Goal: Complete application form

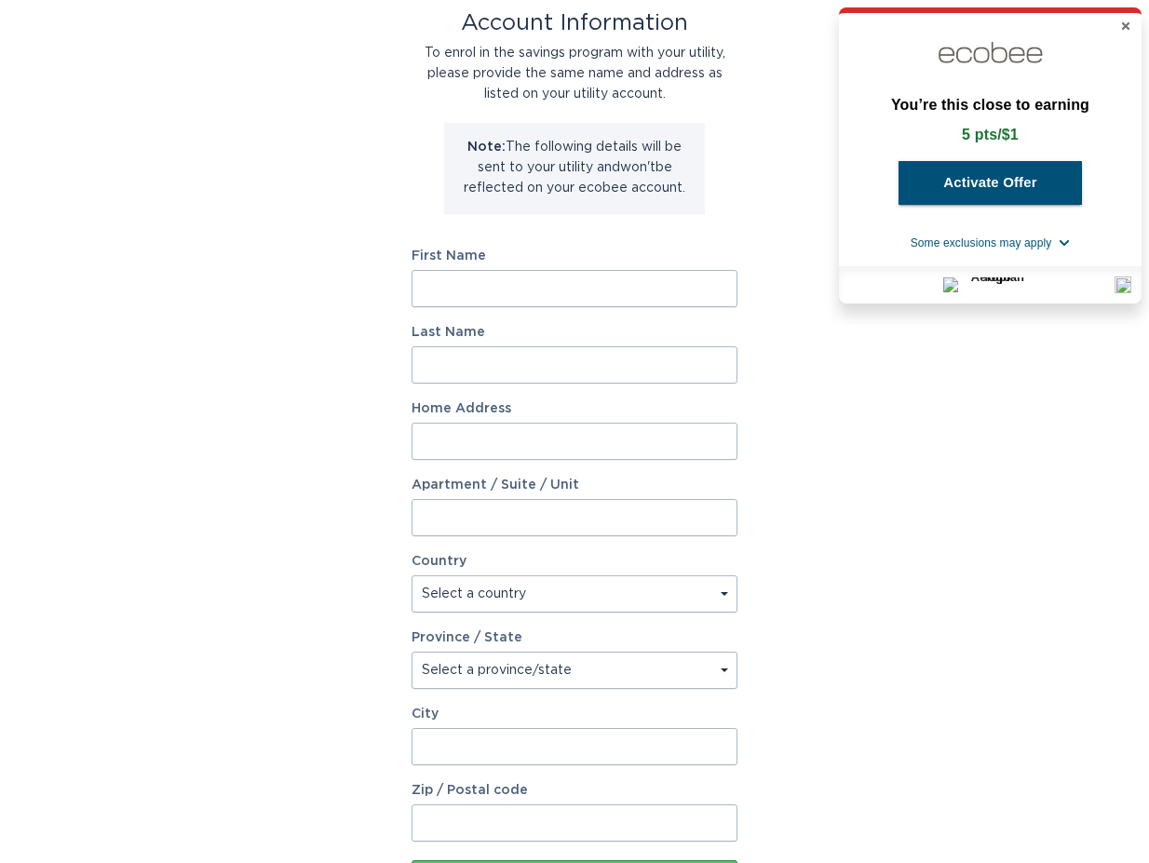
scroll to position [70, 0]
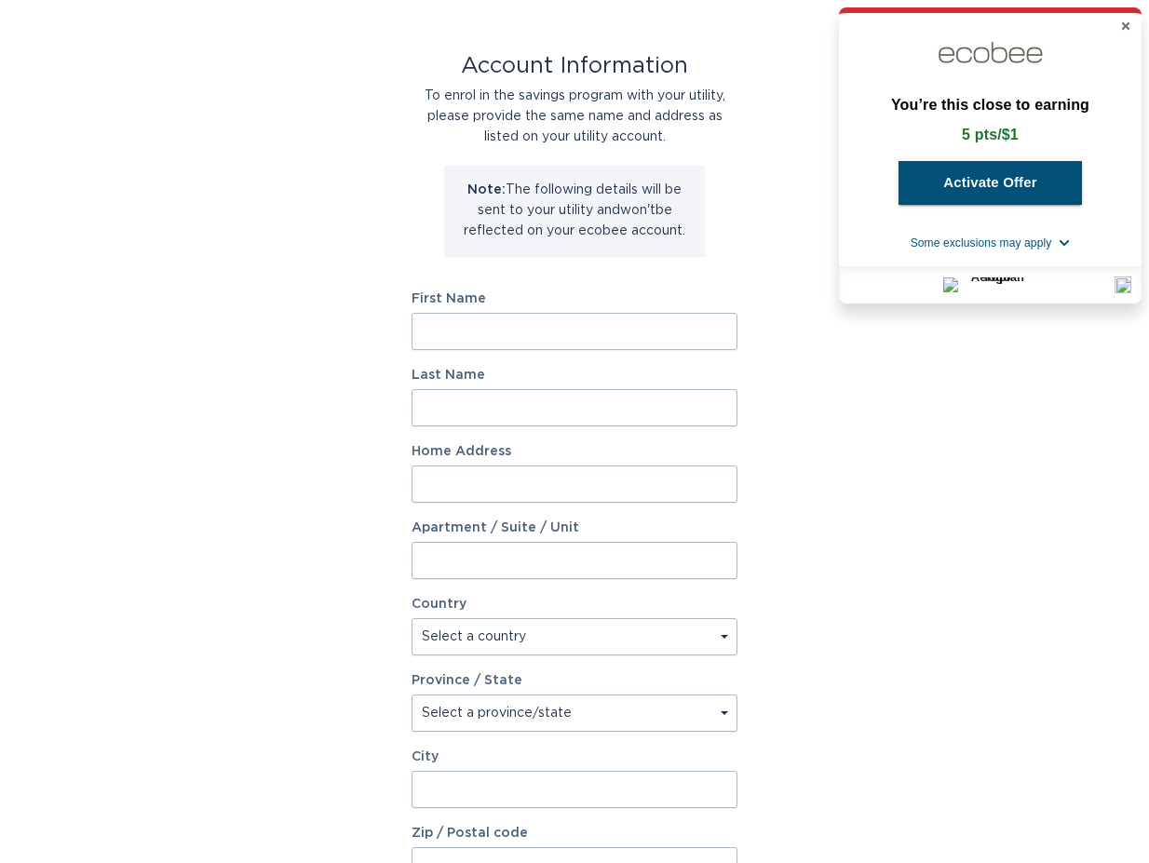
click at [474, 325] on input "First Name" at bounding box center [575, 331] width 326 height 37
click at [482, 341] on input "First Name" at bounding box center [575, 331] width 326 height 37
type input "qi"
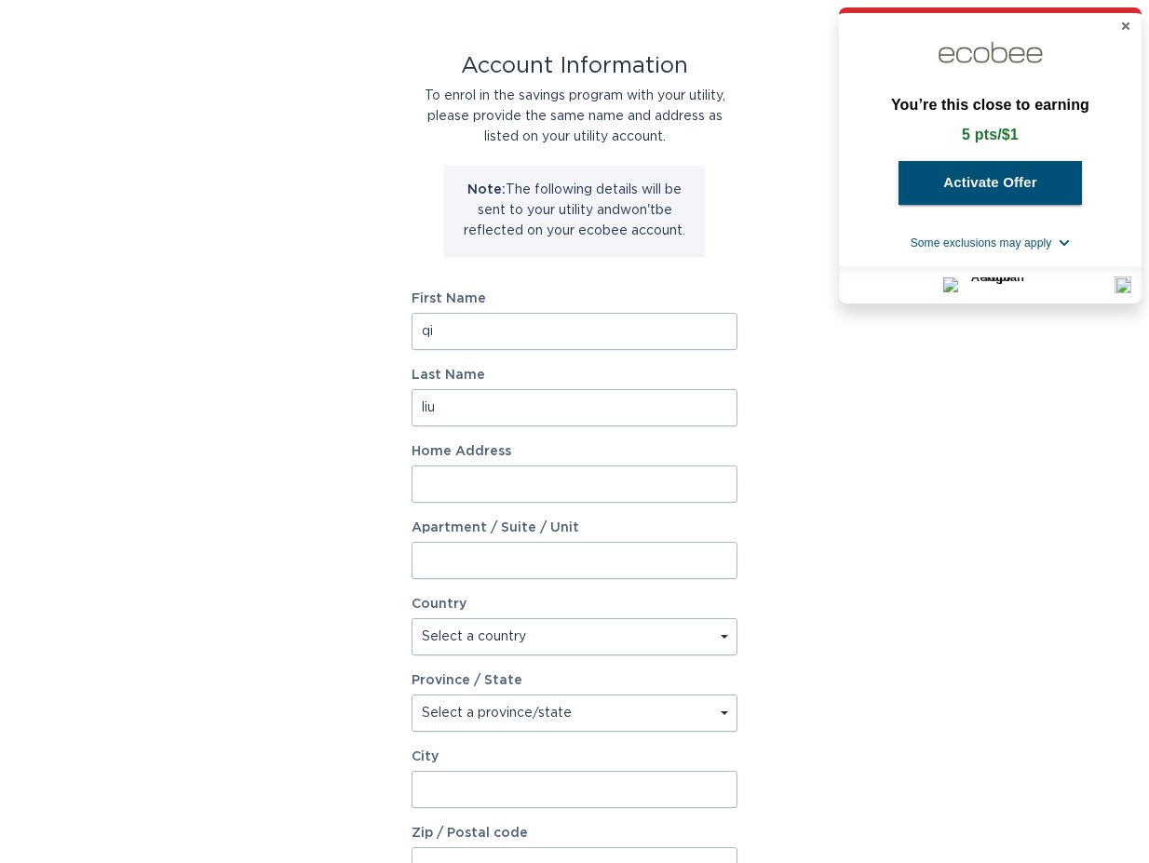
type input "liu"
type input "[STREET_ADDRESS]"
select select "CA"
type input "Oakville"
type input "L6J 7M5"
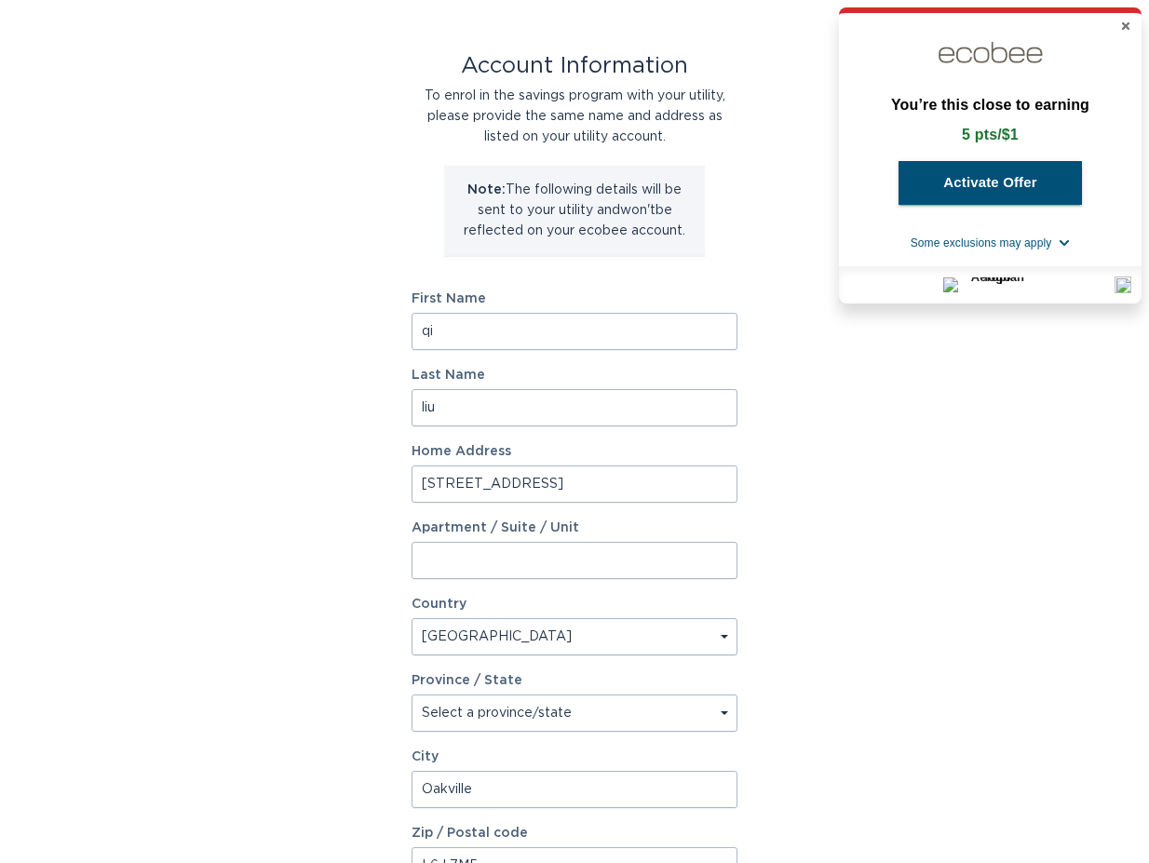
select select "ON"
click at [559, 578] on input "Apartment / Suite / Unit" at bounding box center [575, 560] width 326 height 37
click at [606, 456] on label "Home Address" at bounding box center [575, 451] width 326 height 13
click at [606, 466] on input "[STREET_ADDRESS]" at bounding box center [575, 484] width 326 height 37
click at [599, 476] on input "[STREET_ADDRESS]" at bounding box center [575, 484] width 326 height 37
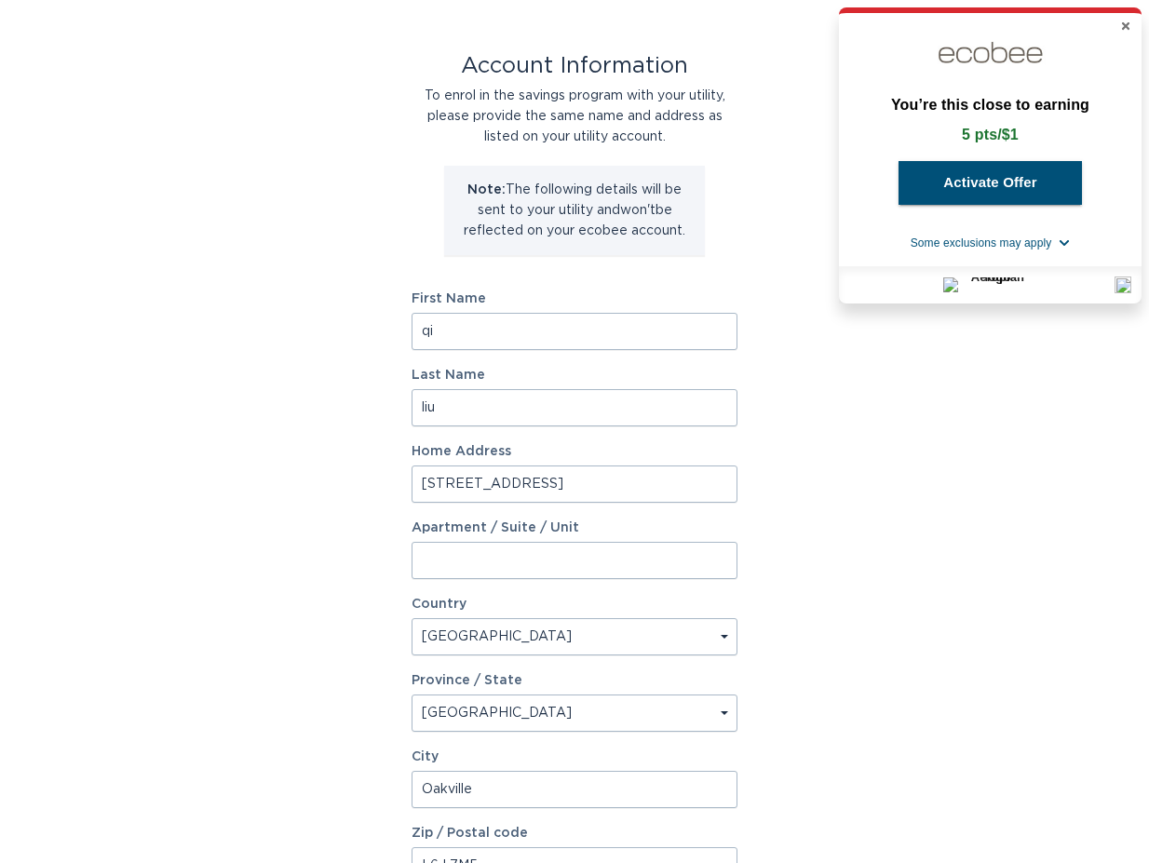
click at [598, 487] on input "[STREET_ADDRESS]" at bounding box center [575, 484] width 326 height 37
type input "[STREET_ADDRESS]"
click at [588, 629] on select "Select a country [GEOGRAPHIC_DATA] [GEOGRAPHIC_DATA]" at bounding box center [575, 636] width 326 height 37
click at [585, 693] on div "Province / State Select a province/state [GEOGRAPHIC_DATA] [GEOGRAPHIC_DATA] [G…" at bounding box center [575, 703] width 326 height 58
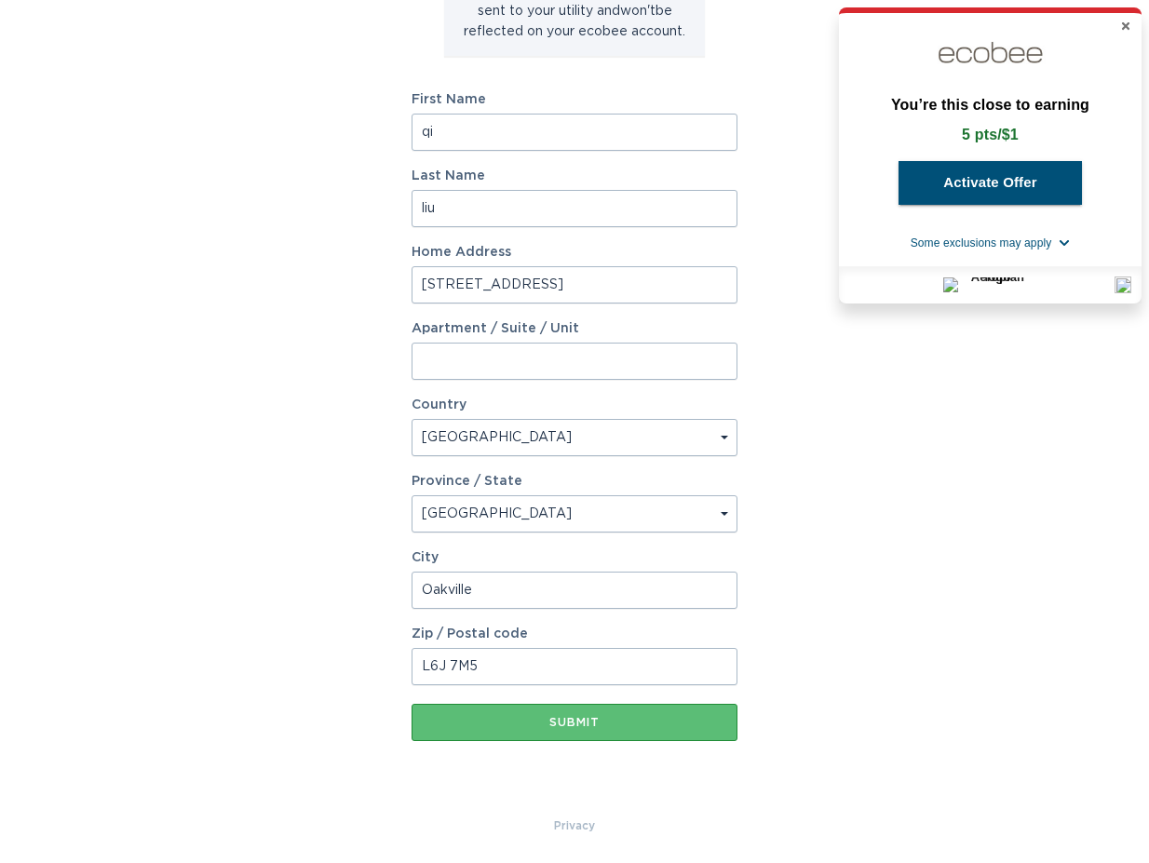
scroll to position [270, 0]
click at [604, 725] on div "Submit" at bounding box center [574, 721] width 307 height 11
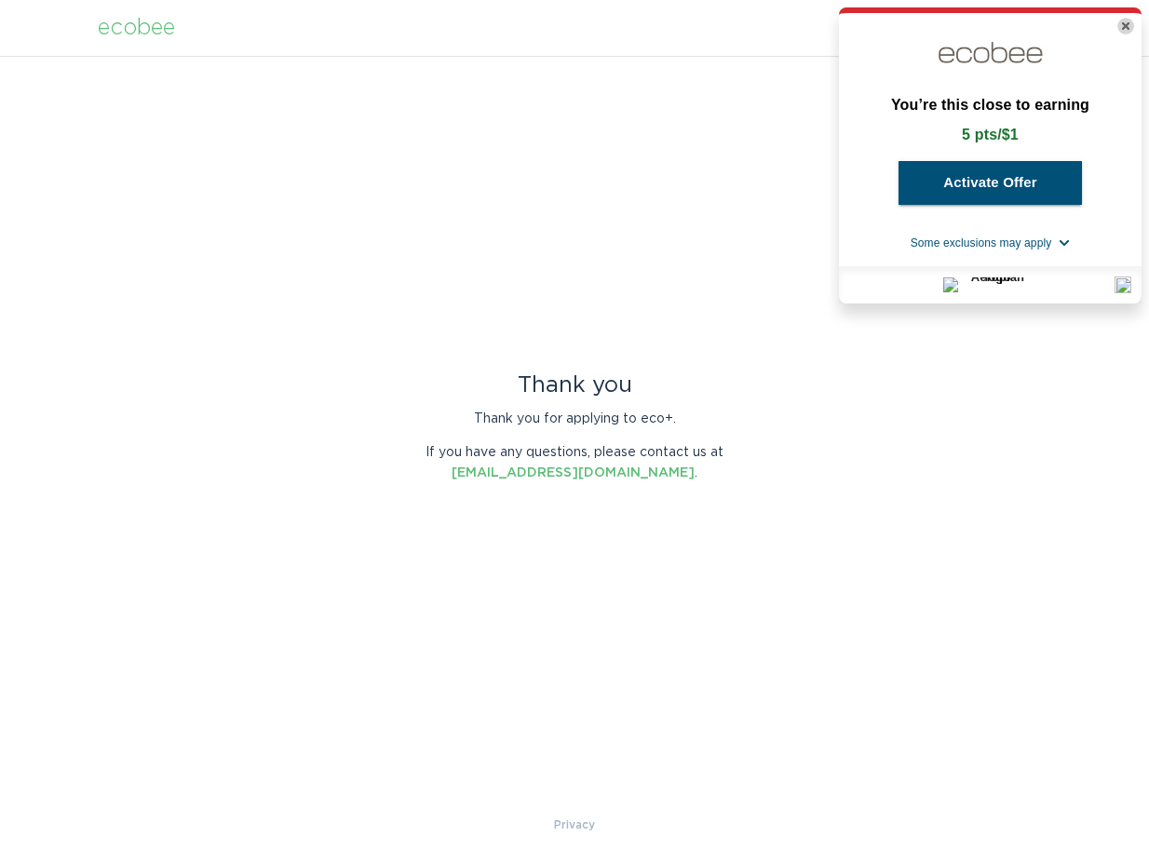
click at [1121, 21] on icon "Close" at bounding box center [1125, 25] width 11 height 11
